Goal: Task Accomplishment & Management: Use online tool/utility

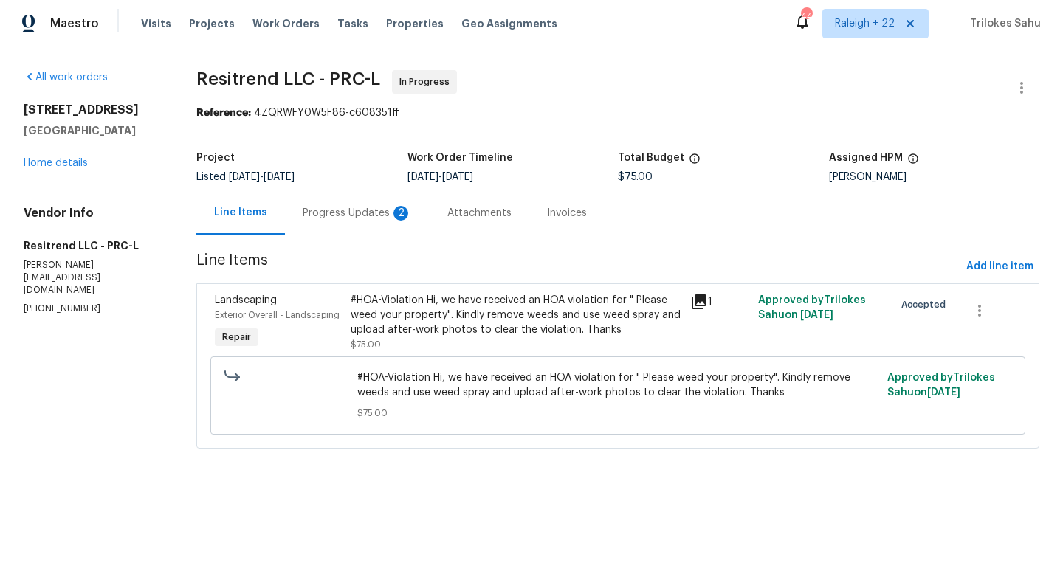
click at [311, 209] on div "Progress Updates 2" at bounding box center [357, 213] width 109 height 15
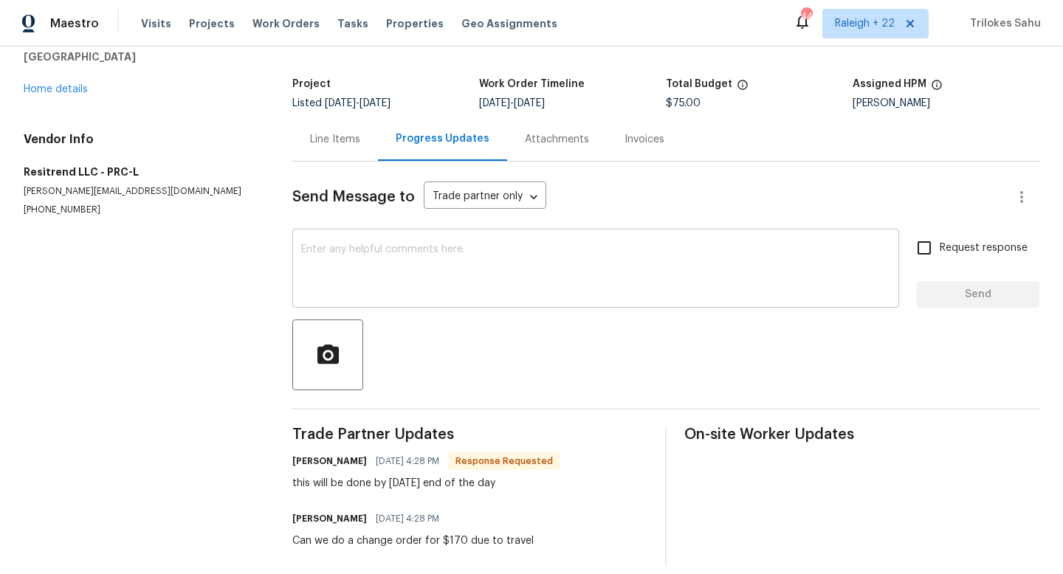
scroll to position [89, 0]
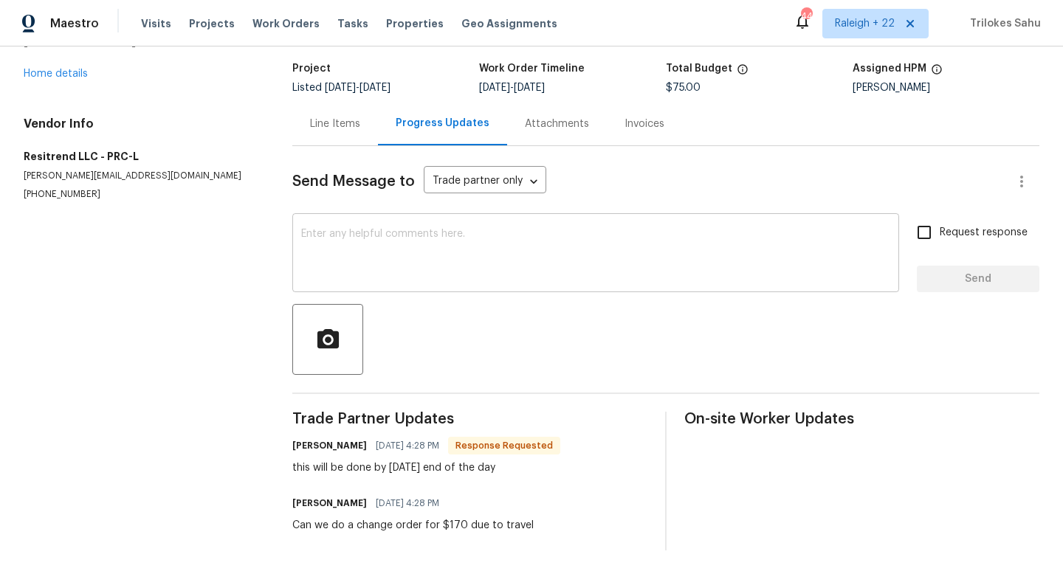
click at [386, 252] on textarea at bounding box center [595, 255] width 589 height 52
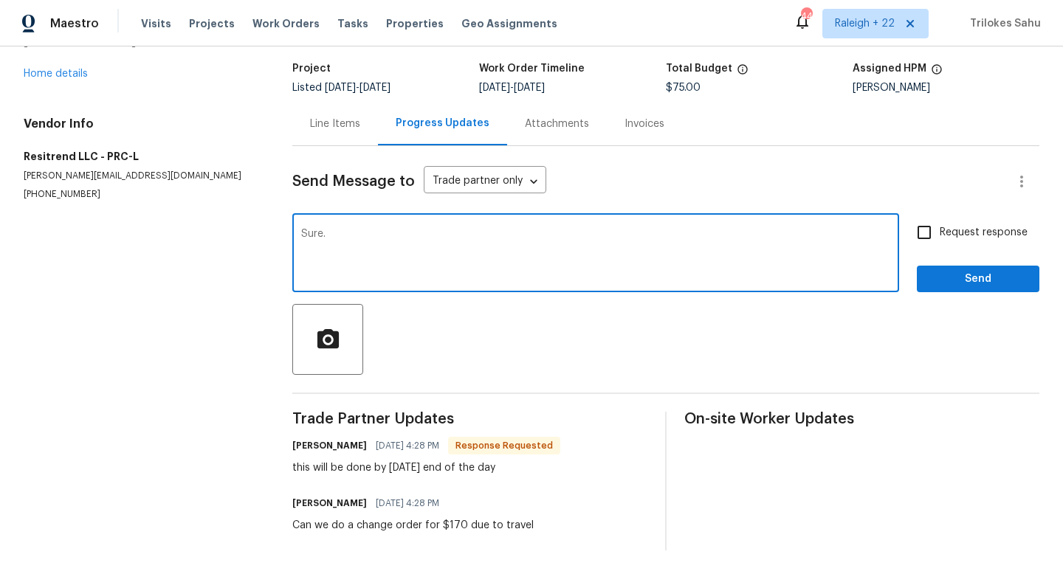
type textarea "Sure."
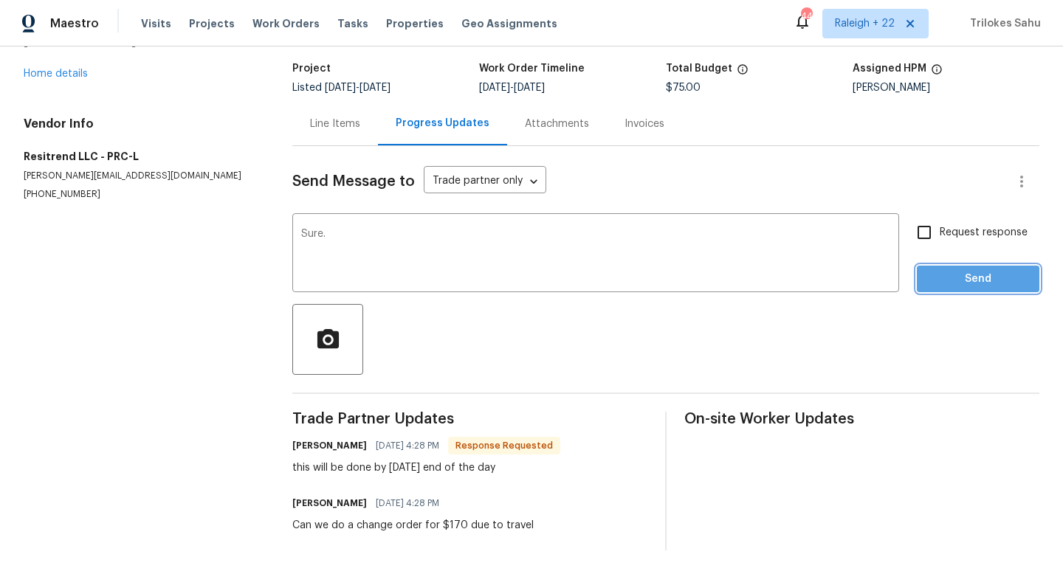
click at [951, 278] on span "Send" at bounding box center [978, 279] width 99 height 18
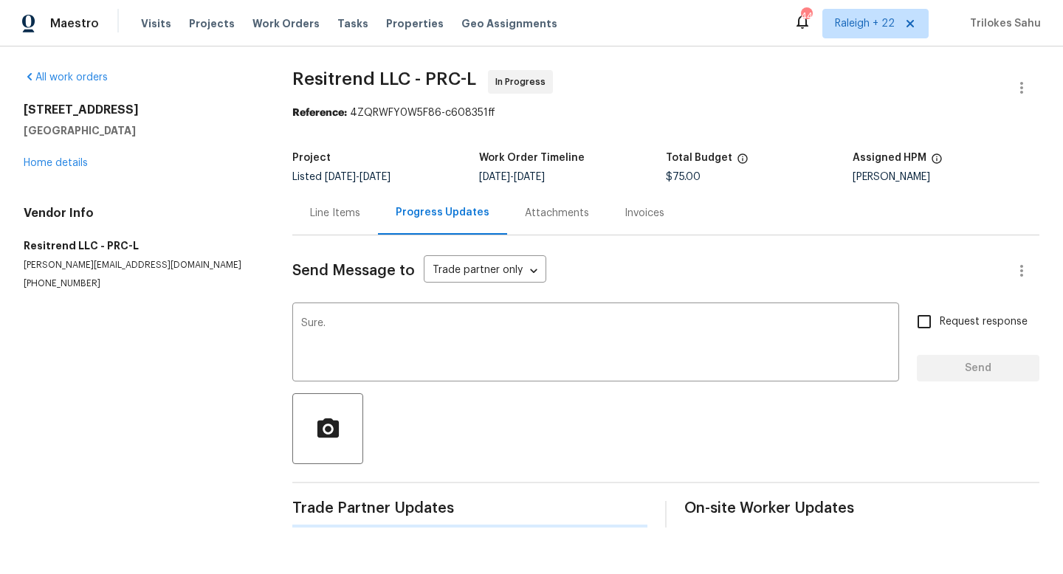
scroll to position [0, 0]
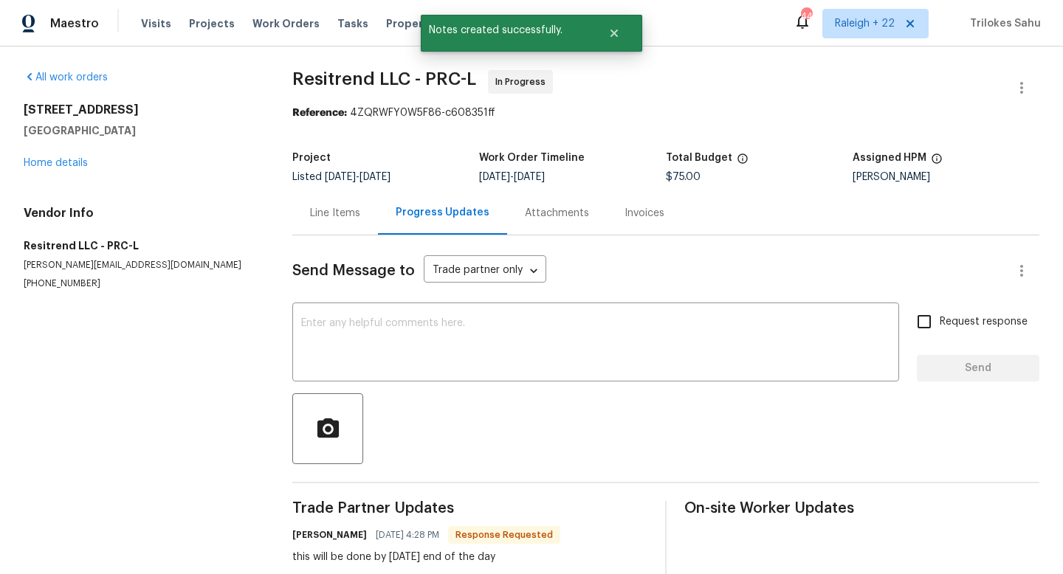
click at [339, 213] on div "Line Items" at bounding box center [335, 213] width 50 height 15
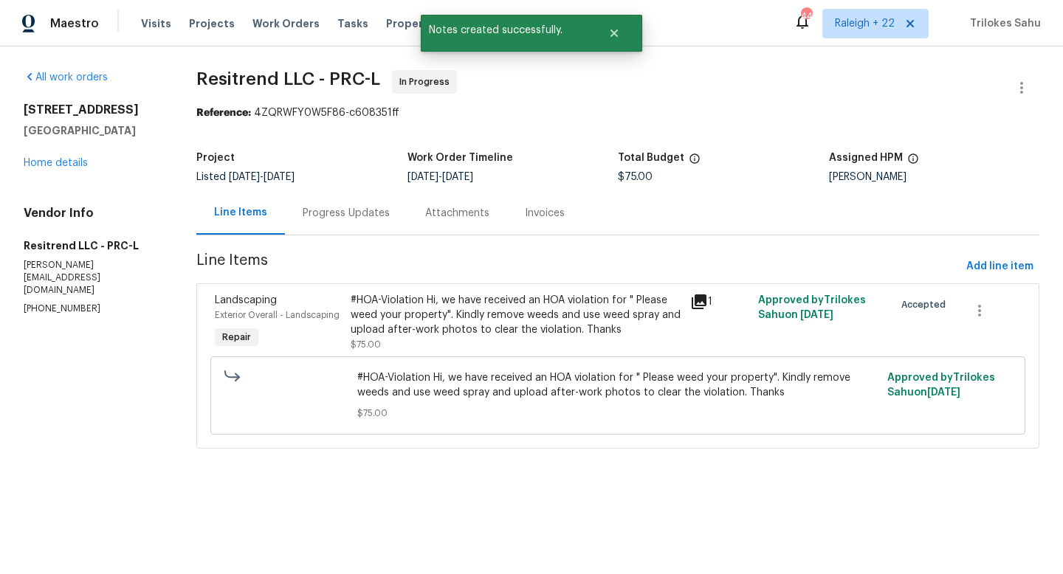
click at [407, 312] on div "#HOA-Violation Hi, we have received an HOA violation for " Please weed your pro…" at bounding box center [516, 315] width 331 height 44
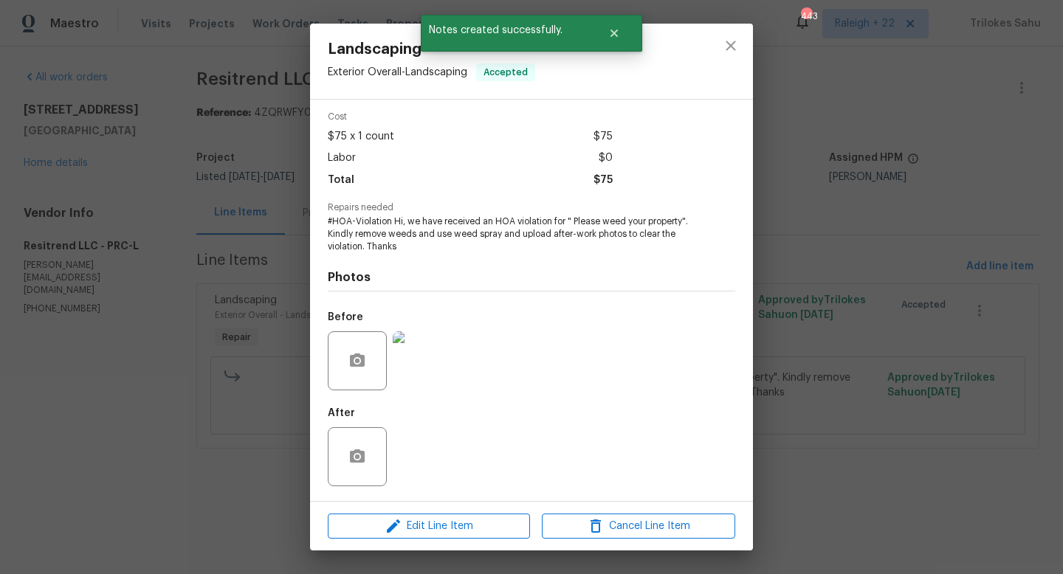
scroll to position [56, 0]
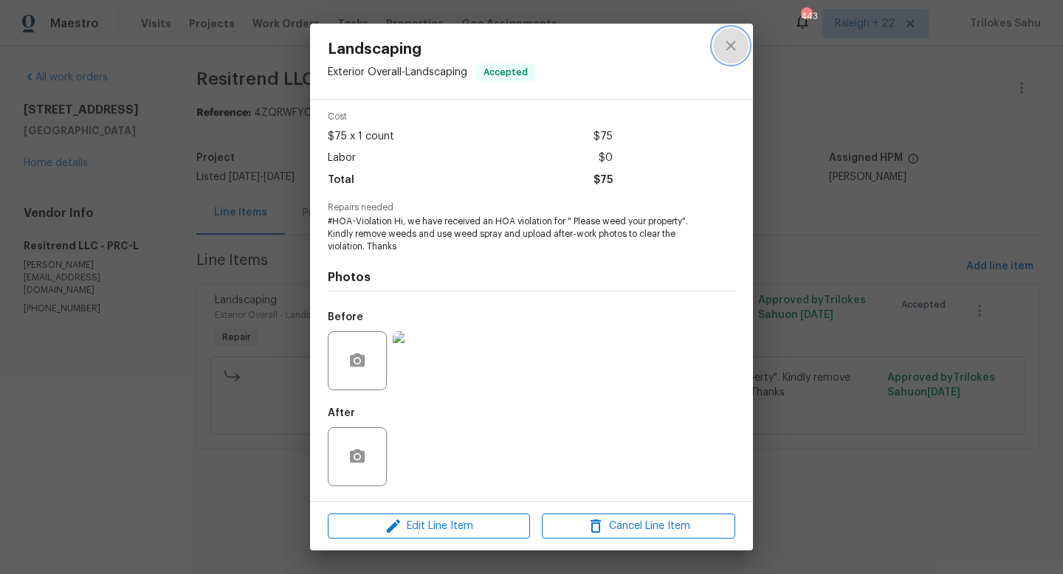
click at [738, 57] on button "close" at bounding box center [730, 45] width 35 height 35
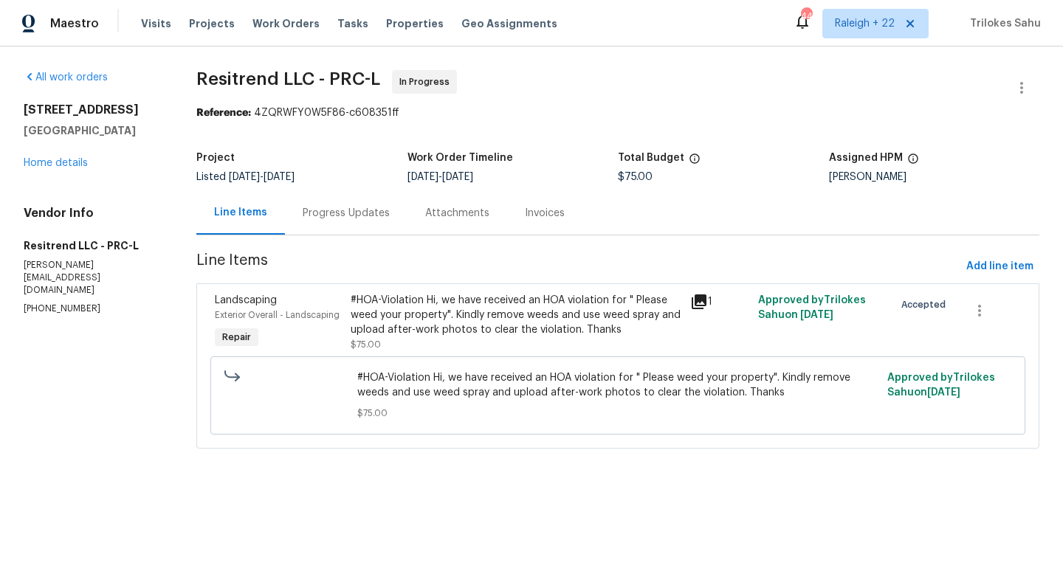
click at [368, 209] on div "Progress Updates" at bounding box center [346, 213] width 87 height 15
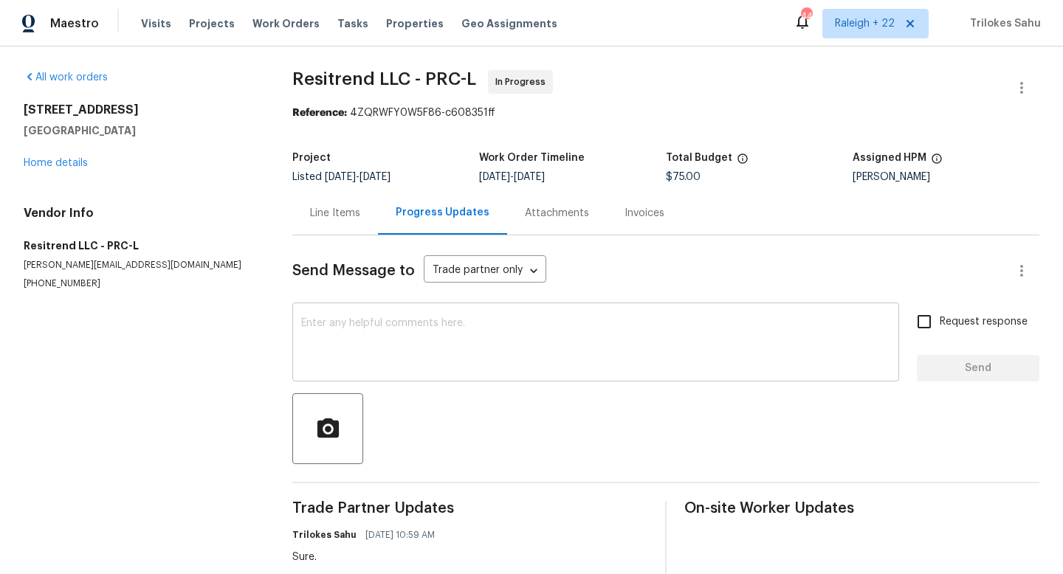
scroll to position [147, 0]
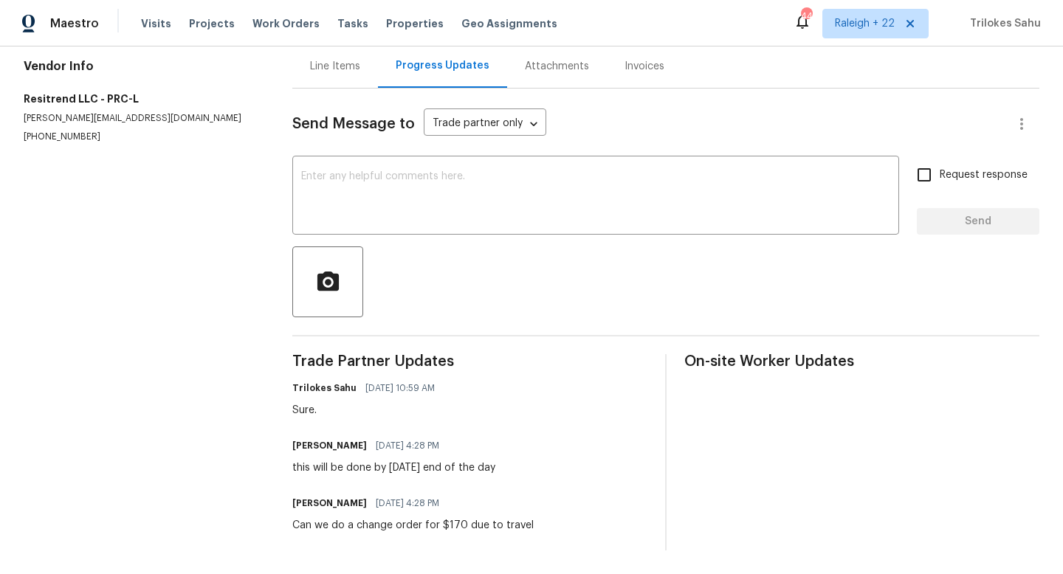
click at [341, 66] on div "Line Items" at bounding box center [335, 66] width 50 height 15
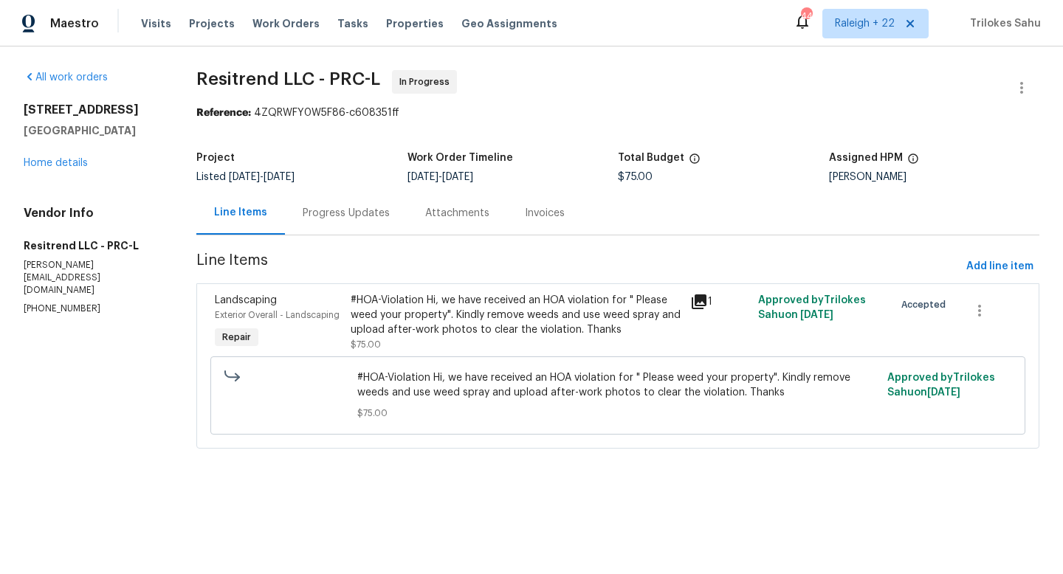
click at [492, 324] on div "#HOA-Violation Hi, we have received an HOA violation for " Please weed your pro…" at bounding box center [516, 315] width 331 height 44
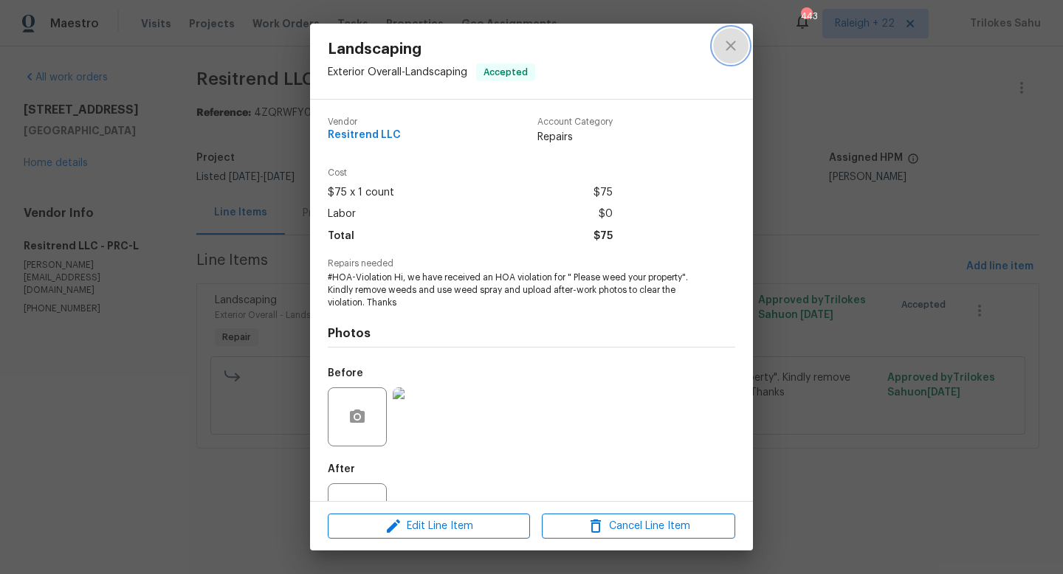
click at [732, 49] on icon "close" at bounding box center [731, 46] width 18 height 18
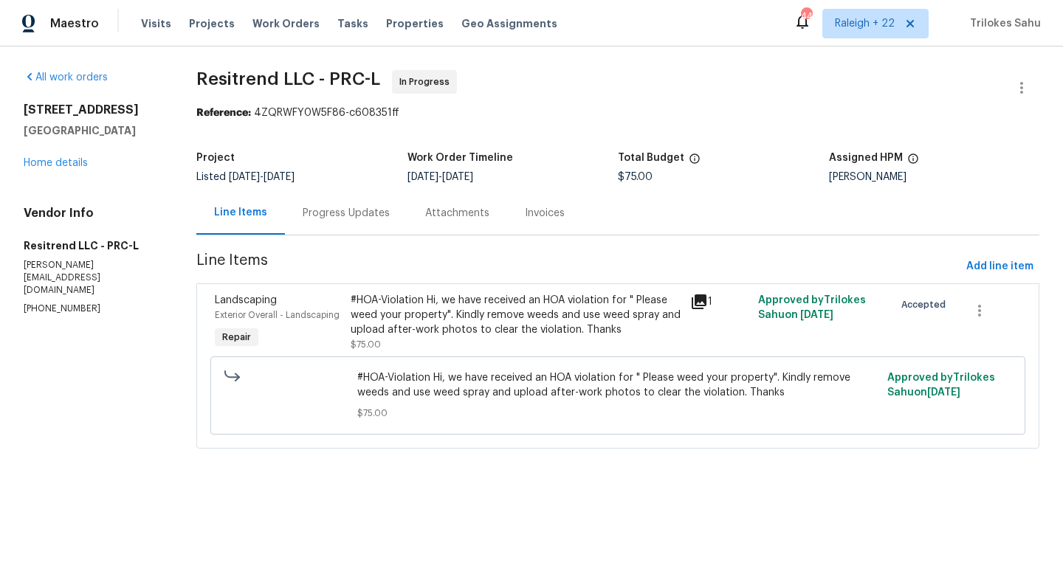
click at [385, 313] on div "#HOA-Violation Hi, we have received an HOA violation for " Please weed your pro…" at bounding box center [516, 315] width 331 height 44
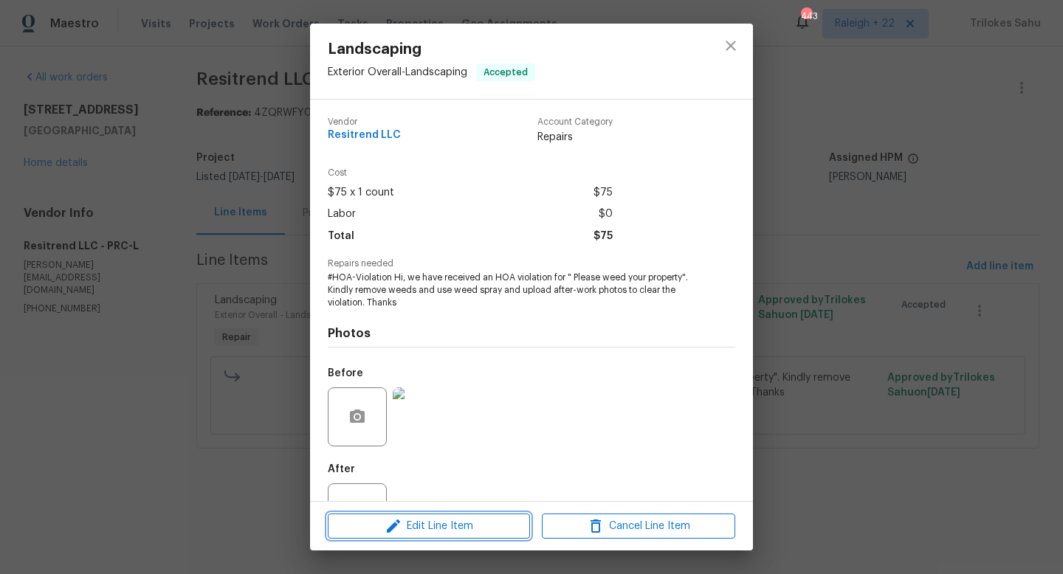
click at [394, 521] on icon "button" at bounding box center [394, 526] width 18 height 18
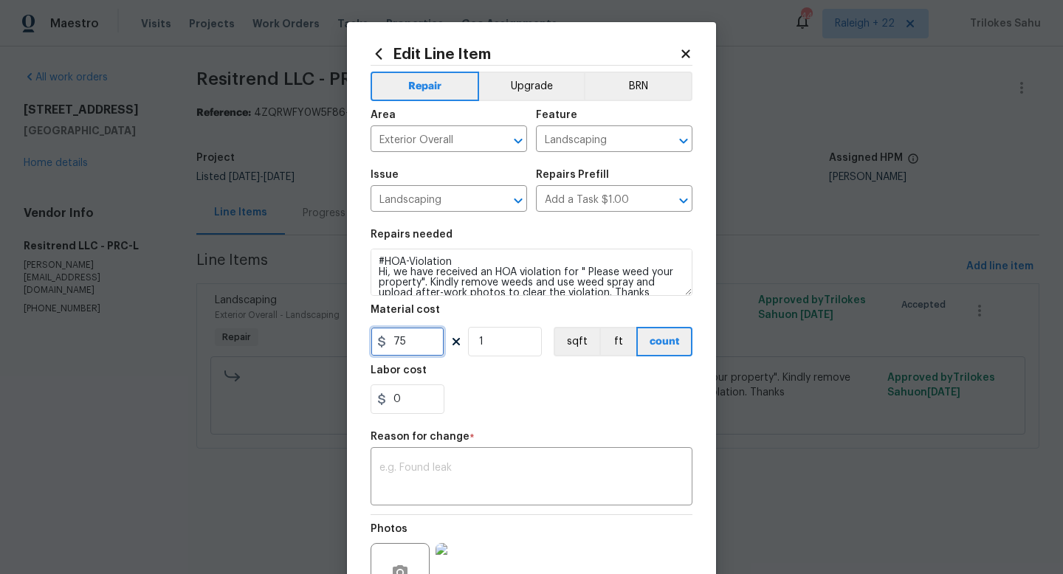
drag, startPoint x: 405, startPoint y: 342, endPoint x: 380, endPoint y: 342, distance: 25.1
click at [380, 342] on div "75" at bounding box center [408, 342] width 74 height 30
type input "170"
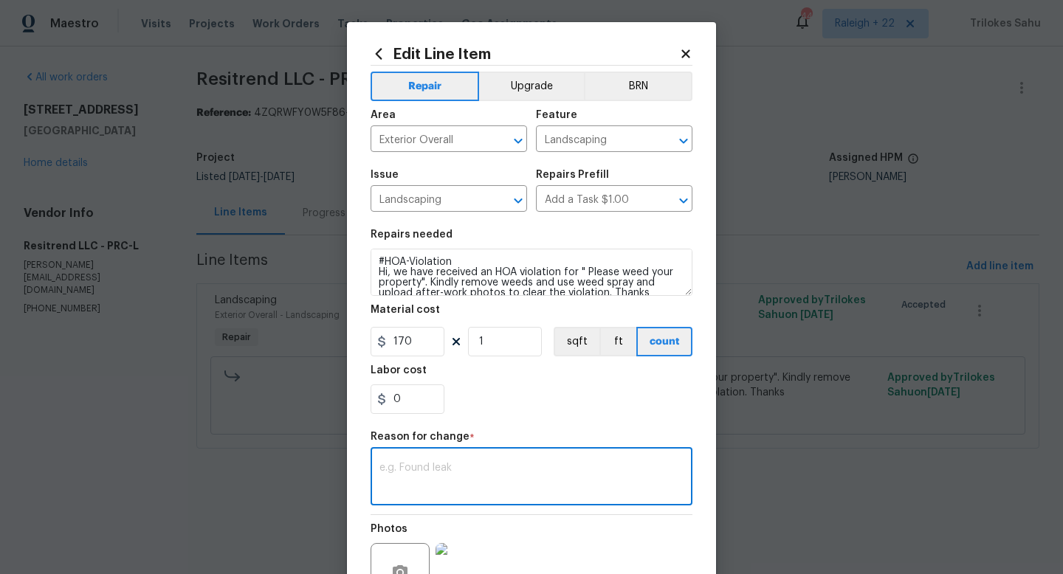
click at [430, 477] on textarea at bounding box center [531, 478] width 304 height 31
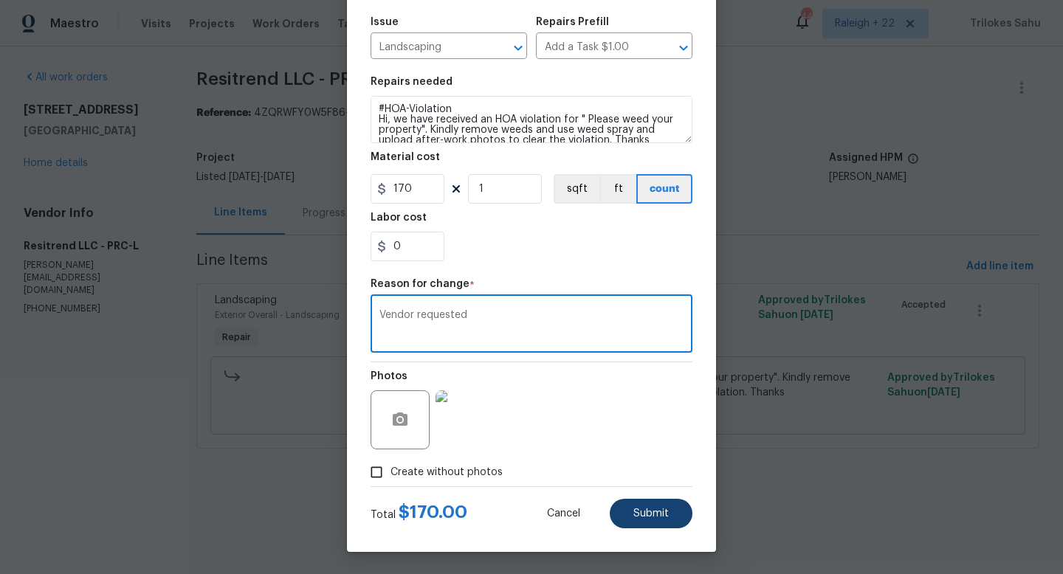
type textarea "Vendor requested"
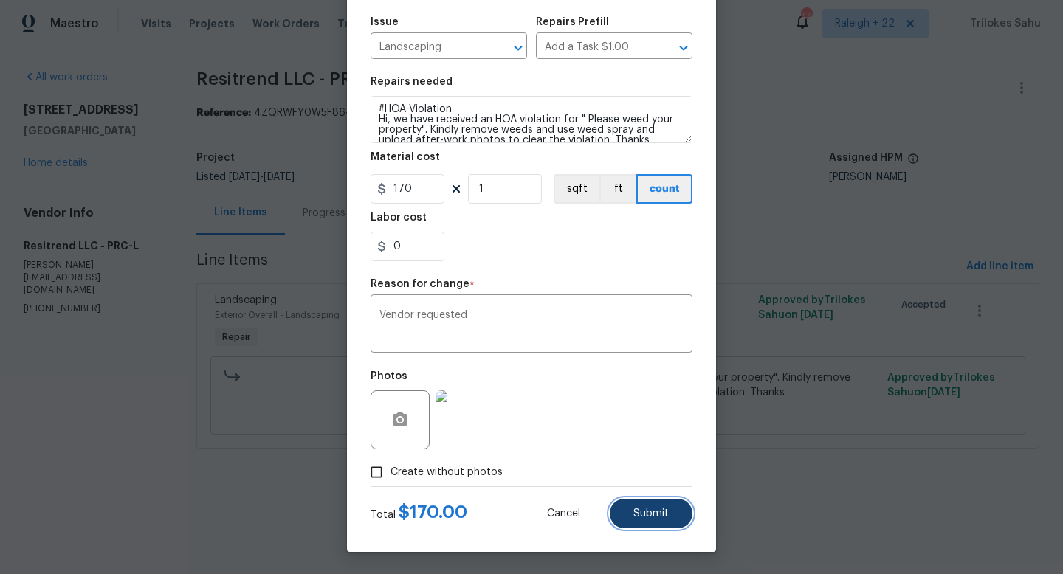
click at [641, 512] on span "Submit" at bounding box center [650, 514] width 35 height 11
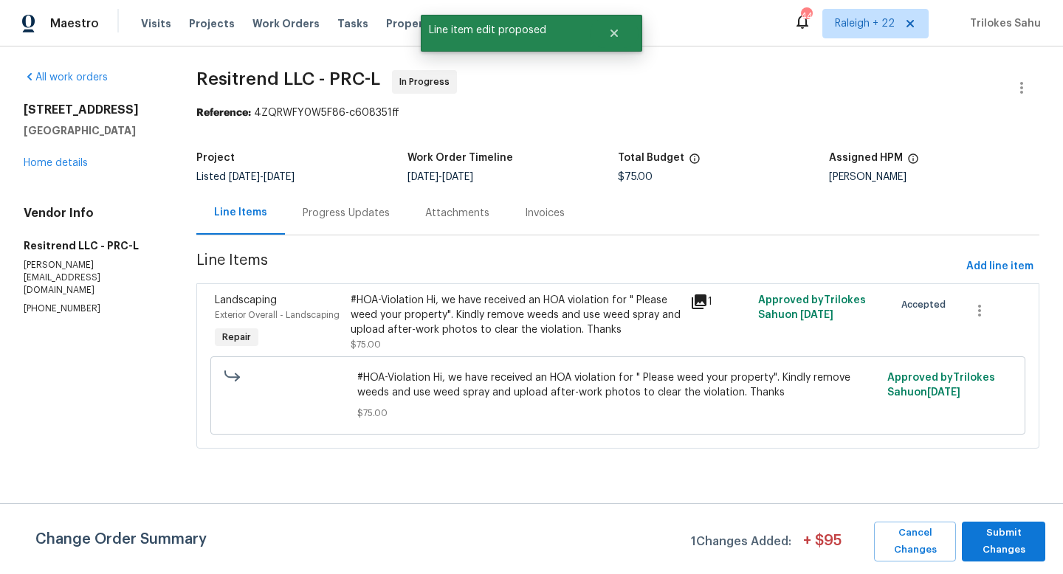
scroll to position [0, 0]
click at [980, 556] on span "Submit Changes" at bounding box center [1003, 542] width 69 height 34
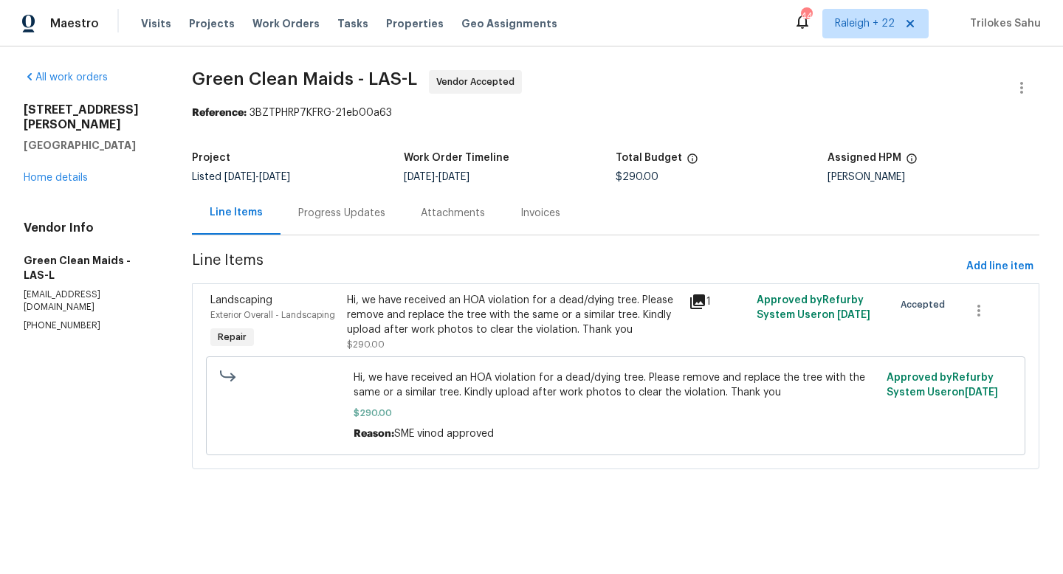
click at [362, 217] on div "Progress Updates" at bounding box center [341, 213] width 87 height 15
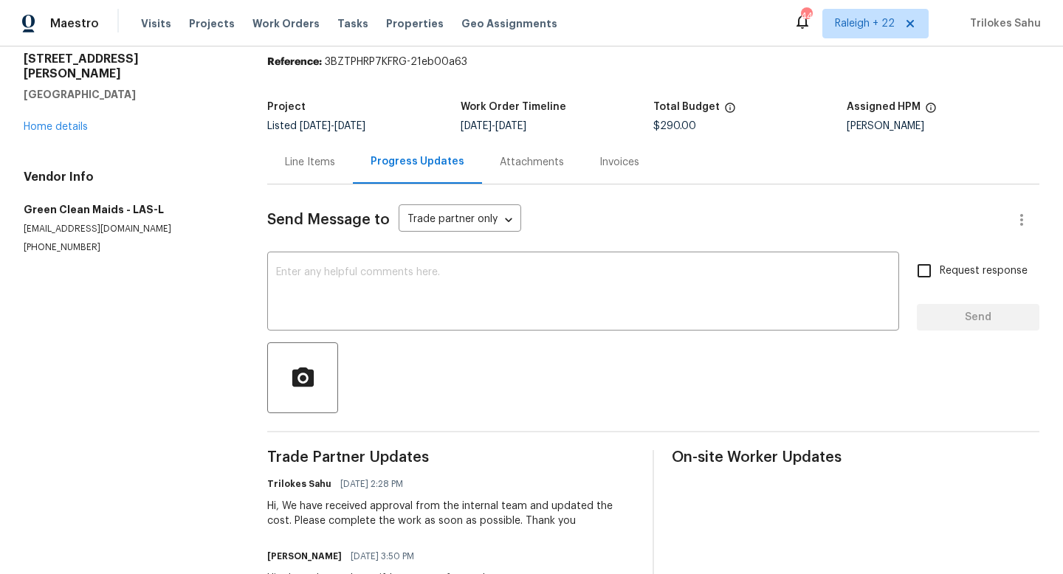
scroll to position [13, 0]
